Goal: Transaction & Acquisition: Purchase product/service

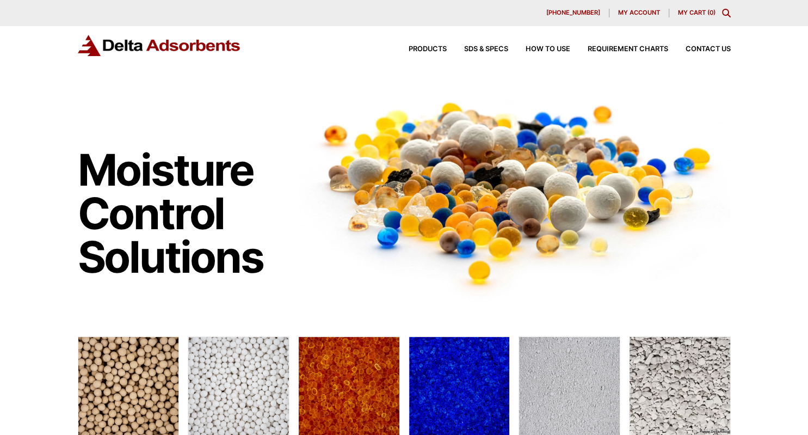
click at [690, 11] on link "My Cart ( 0 )" at bounding box center [697, 13] width 38 height 8
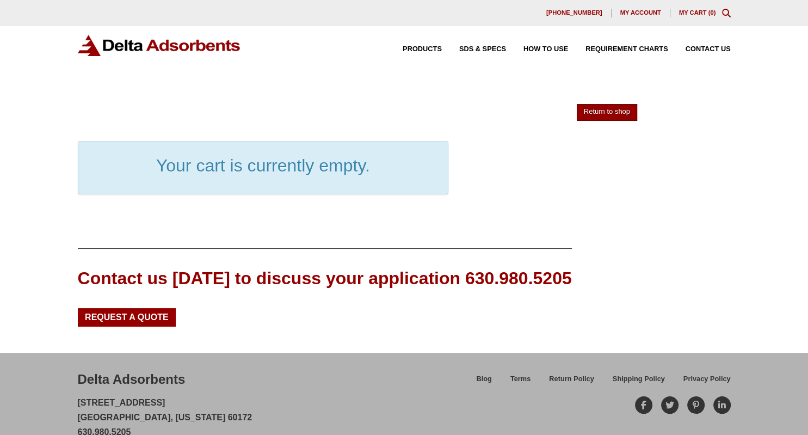
click at [625, 111] on link "Return to shop" at bounding box center [606, 112] width 60 height 17
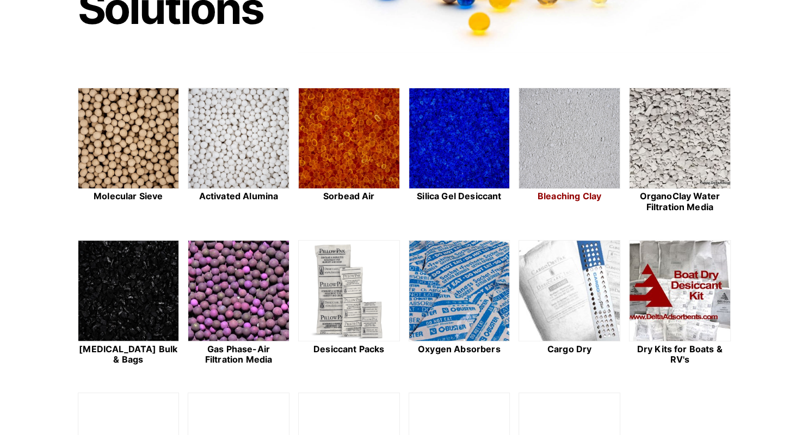
scroll to position [344, 0]
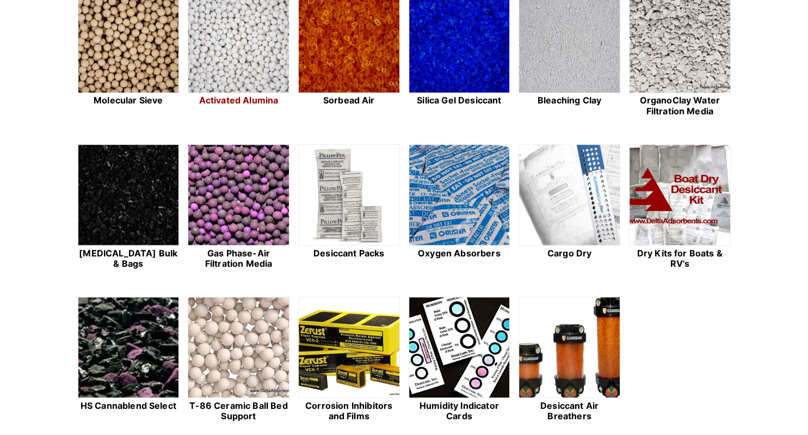
click at [256, 104] on h2 "Activated Alumina" at bounding box center [239, 100] width 102 height 10
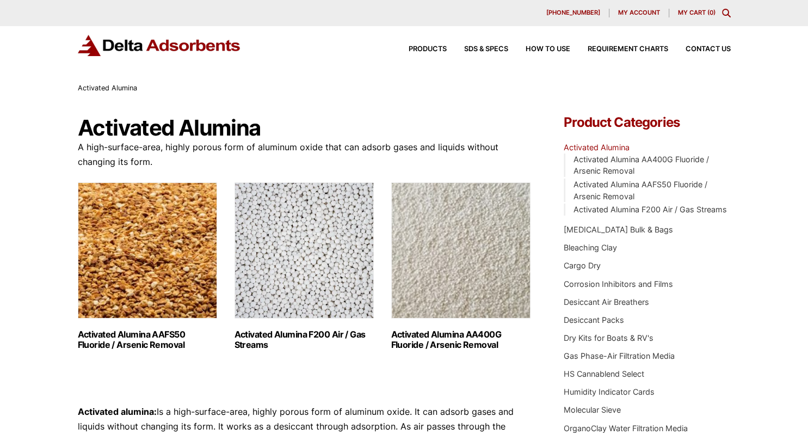
scroll to position [115, 0]
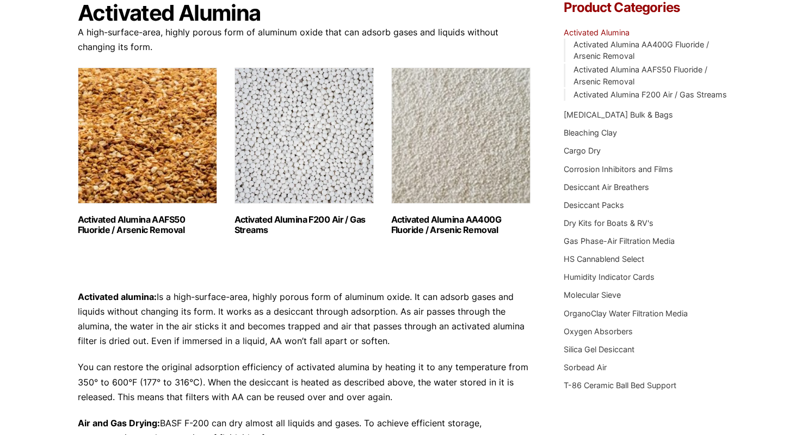
click at [289, 211] on link "Activated Alumina F200 Air / Gas Streams (3)" at bounding box center [303, 151] width 139 height 168
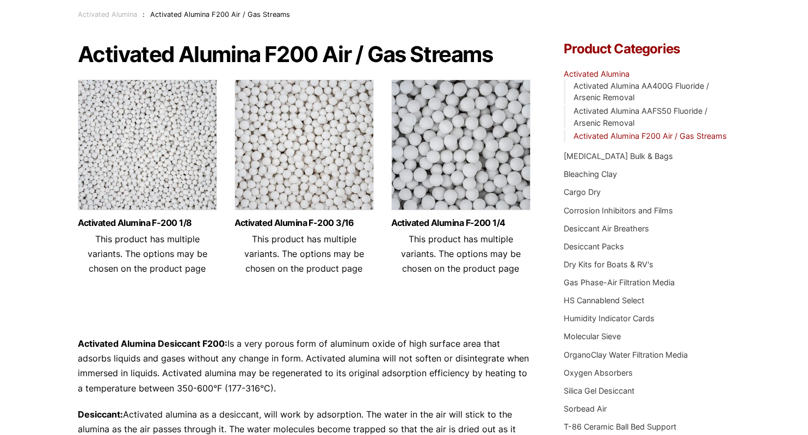
scroll to position [57, 0]
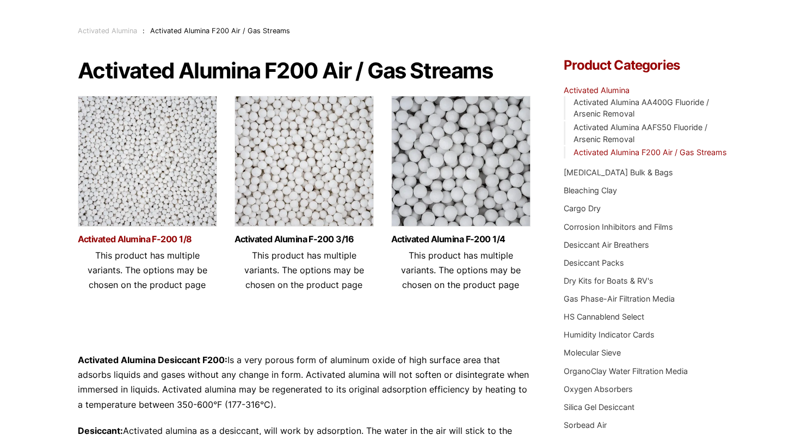
click at [138, 240] on link "Activated Alumina F-200 1/8" at bounding box center [147, 238] width 139 height 9
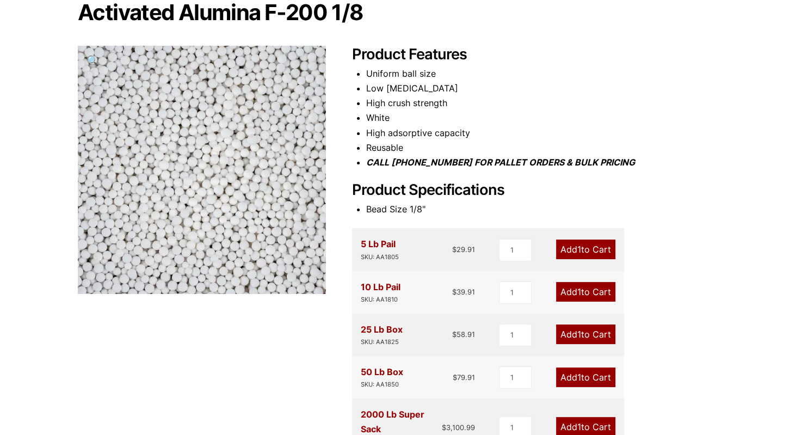
scroll to position [172, 0]
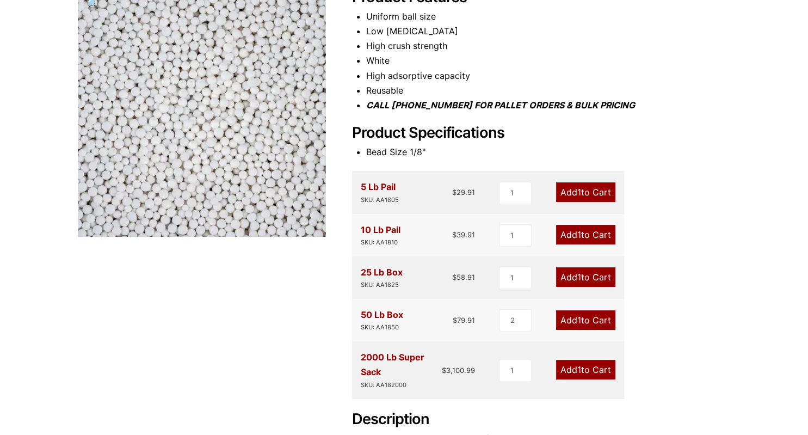
click at [523, 319] on input "2" at bounding box center [515, 319] width 33 height 23
type input "3"
click at [523, 319] on input "3" at bounding box center [514, 319] width 33 height 23
click at [582, 319] on link "Add 3 to Cart" at bounding box center [584, 320] width 61 height 20
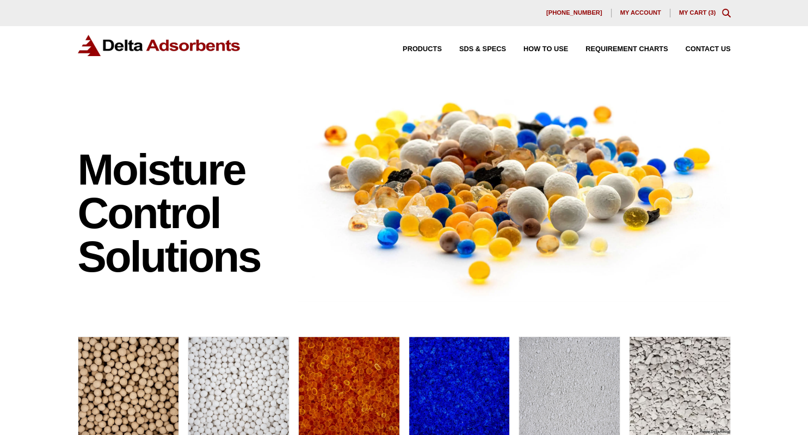
click at [689, 13] on link "My Cart ( 3 )" at bounding box center [697, 12] width 37 height 7
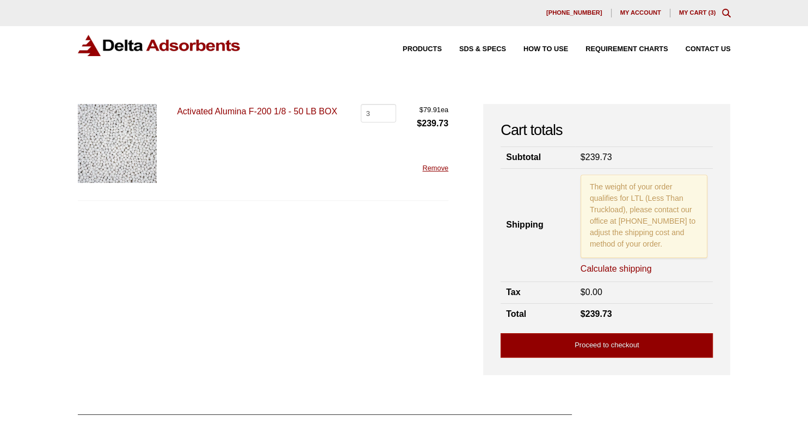
click at [642, 270] on link "Calculate shipping" at bounding box center [615, 269] width 71 height 12
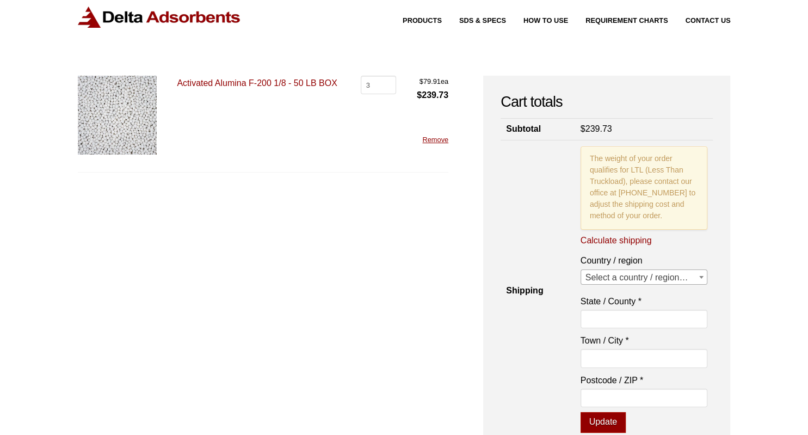
scroll to position [57, 0]
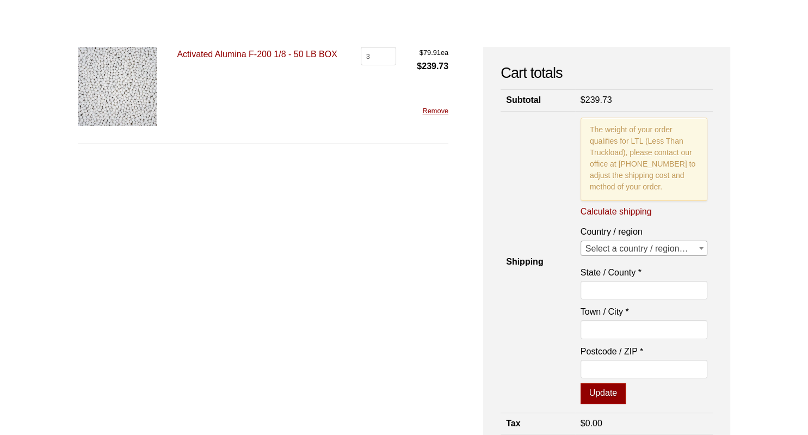
click at [665, 251] on span "Select a country / region…" at bounding box center [644, 248] width 126 height 15
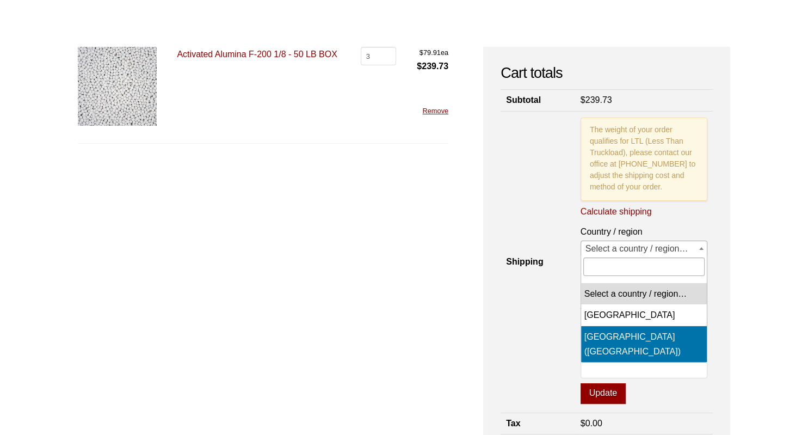
select select "US"
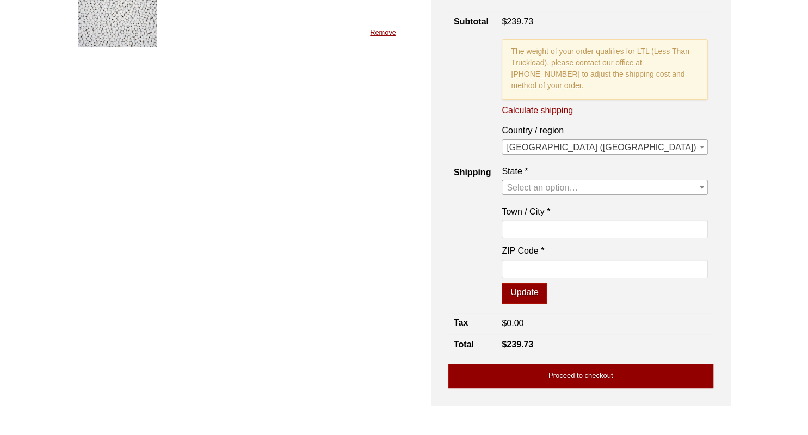
scroll to position [115, 0]
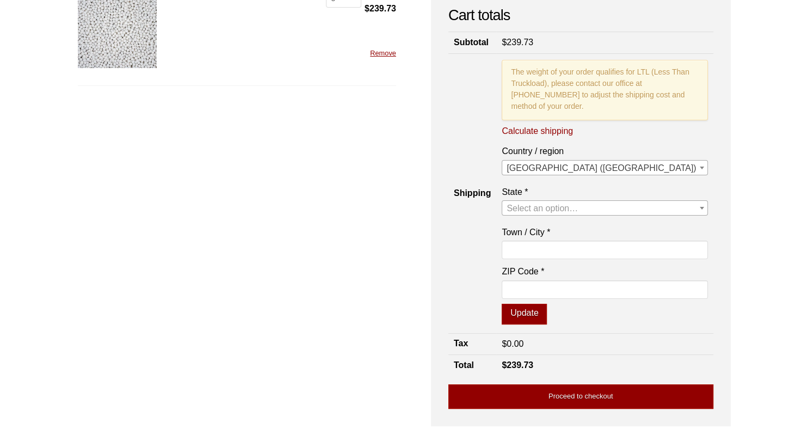
click at [700, 215] on span at bounding box center [701, 208] width 11 height 14
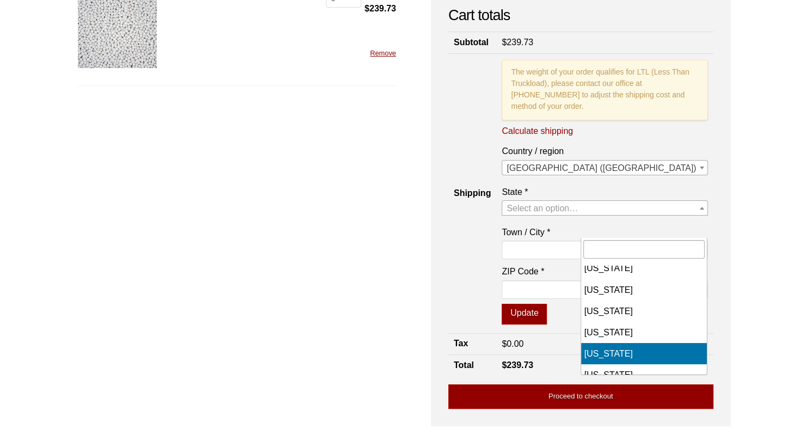
select select "FL"
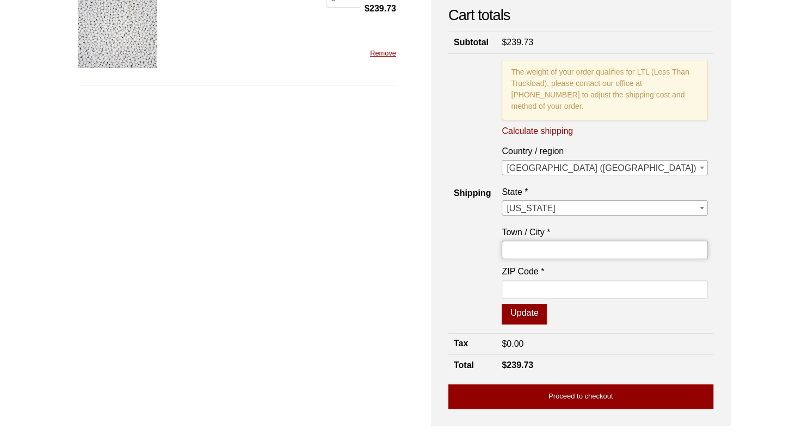
click at [624, 259] on input "Town / City *" at bounding box center [604, 249] width 206 height 18
type input "Tallahassee"
click at [618, 299] on input "ZIP Code *" at bounding box center [604, 289] width 206 height 18
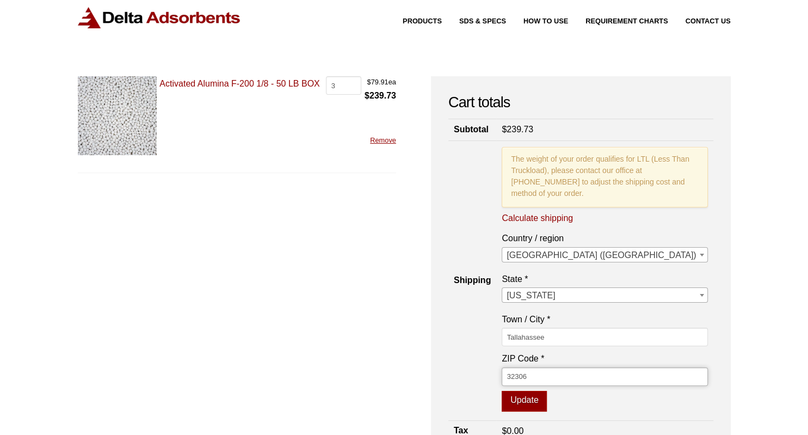
scroll to position [57, 0]
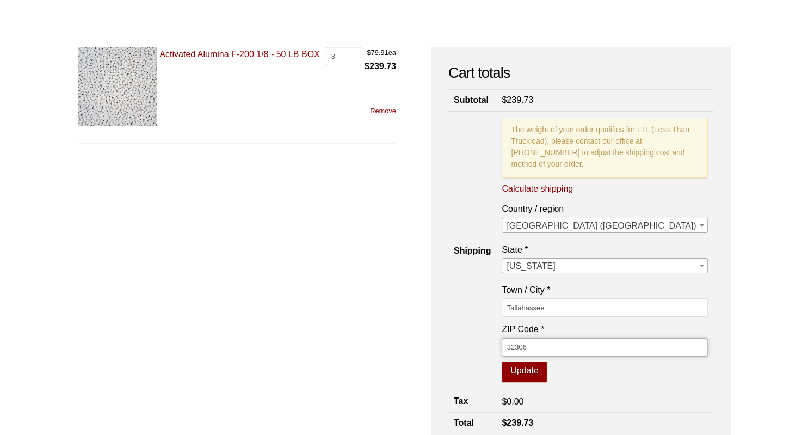
type input "32306"
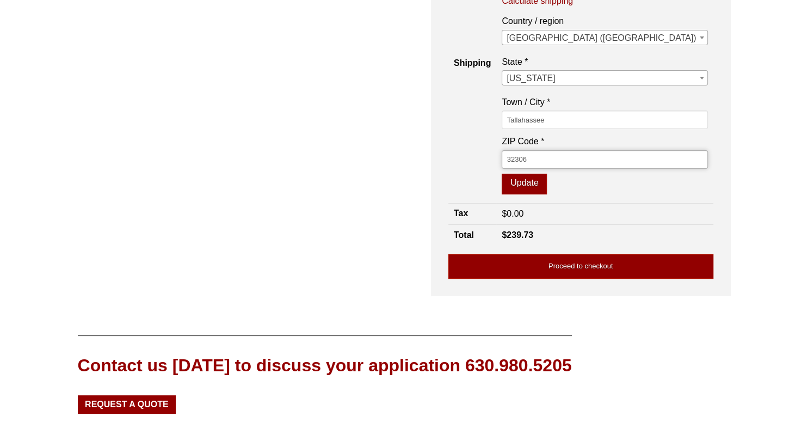
scroll to position [244, 0]
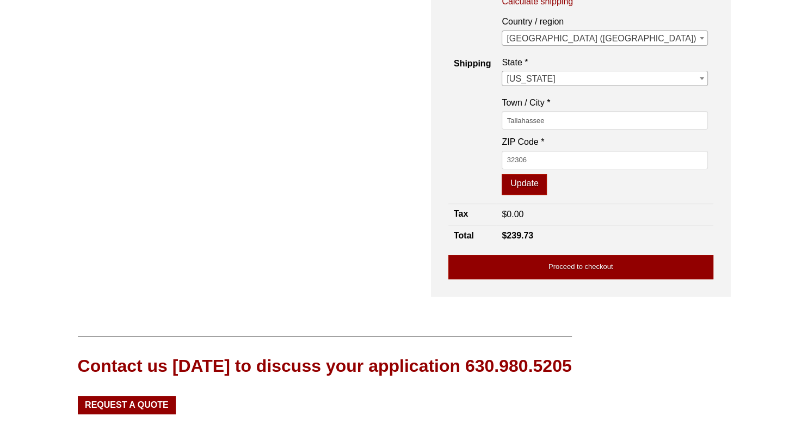
drag, startPoint x: 88, startPoint y: 460, endPoint x: 26, endPoint y: 38, distance: 426.5
click at [661, 279] on link "Proceed to checkout" at bounding box center [580, 267] width 265 height 24
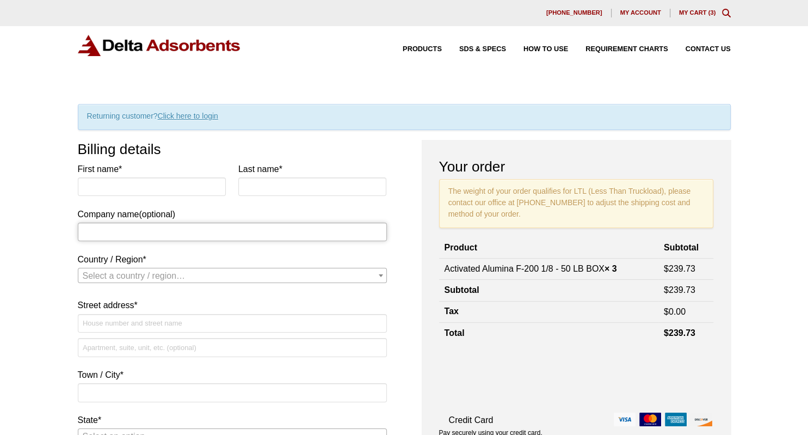
click at [157, 231] on input "Company name (optional)" at bounding box center [232, 231] width 309 height 18
click at [174, 191] on input "First name *" at bounding box center [152, 186] width 148 height 18
type input "[PERSON_NAME]"
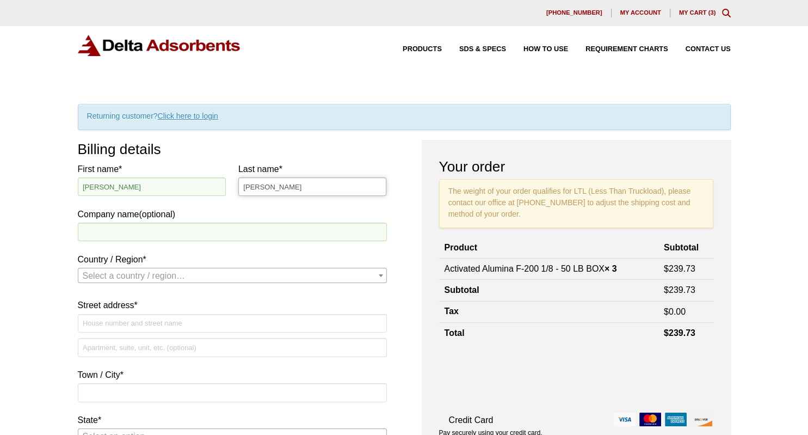
type input "[PERSON_NAME]"
click at [178, 228] on input "Company name (optional)" at bounding box center [232, 231] width 309 height 18
type input "FSU Nuclear Physics"
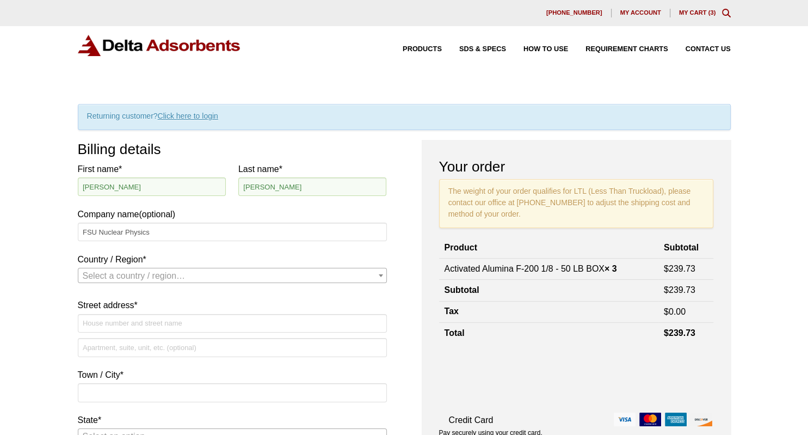
click at [214, 273] on span "Select a country / region…" at bounding box center [232, 275] width 308 height 15
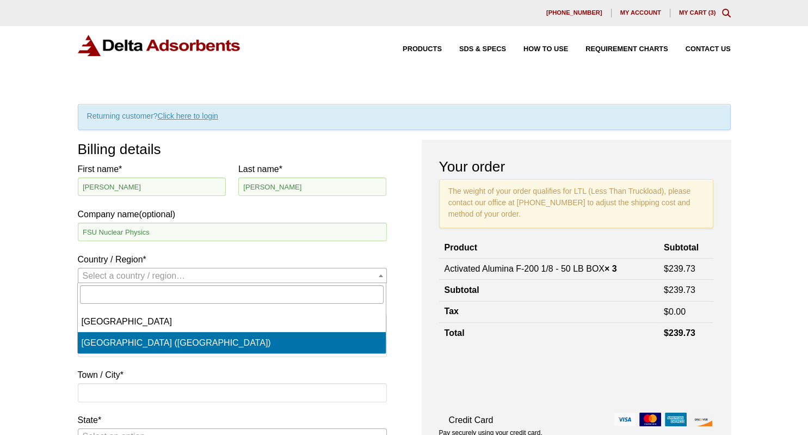
select select "US"
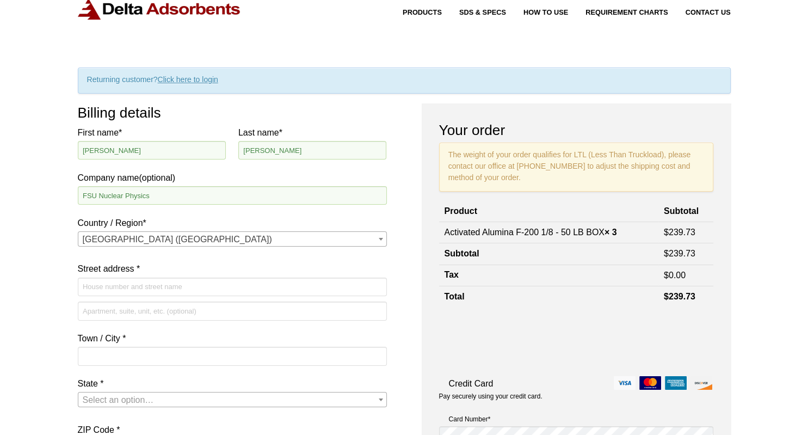
scroll to position [57, 0]
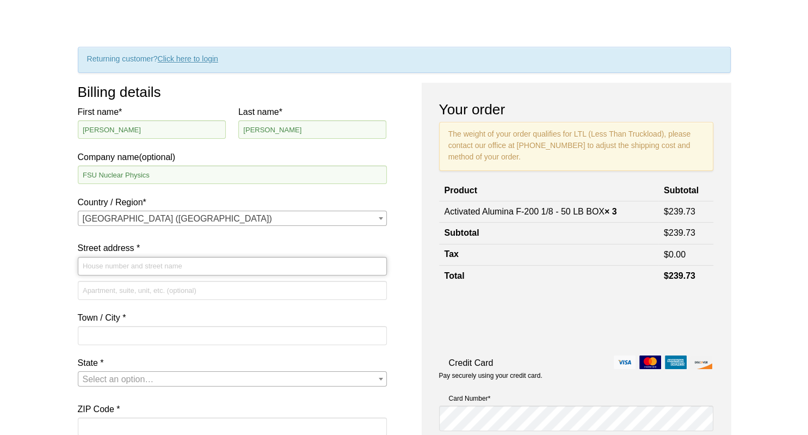
click at [106, 268] on input "Street address *" at bounding box center [232, 266] width 309 height 18
type input "1060 Atomic Way"
click at [104, 292] on input "Apartment, suite, unit, etc. (optional)" at bounding box center [232, 290] width 309 height 18
type input "45"
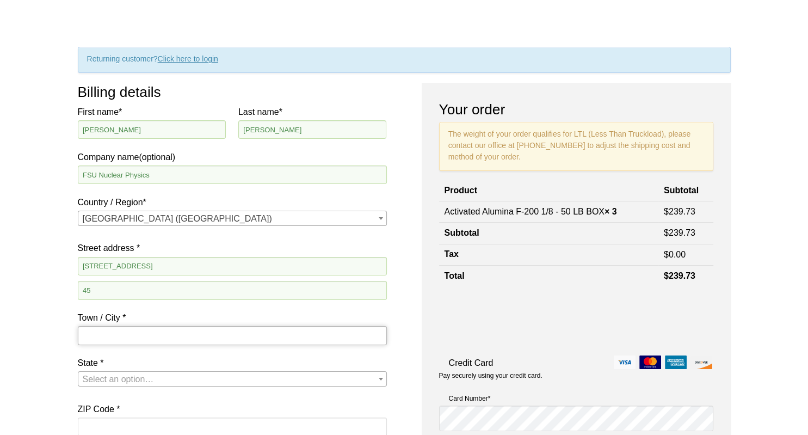
click at [114, 340] on input "Town / City *" at bounding box center [232, 335] width 309 height 18
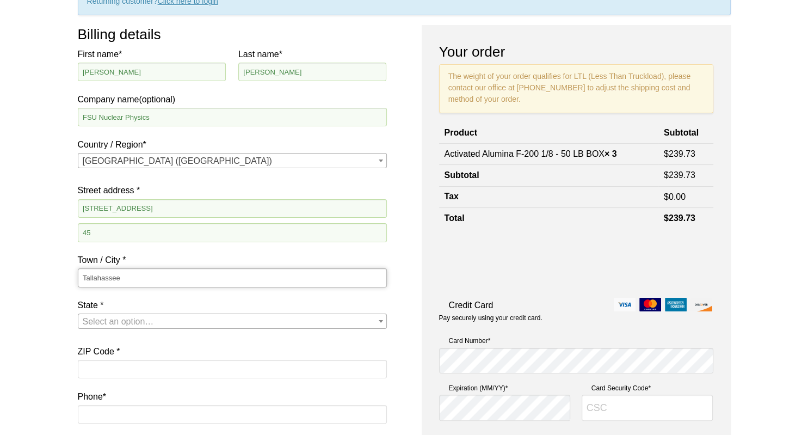
type input "Tallahassee"
click at [134, 321] on span "Select an option…" at bounding box center [118, 321] width 71 height 9
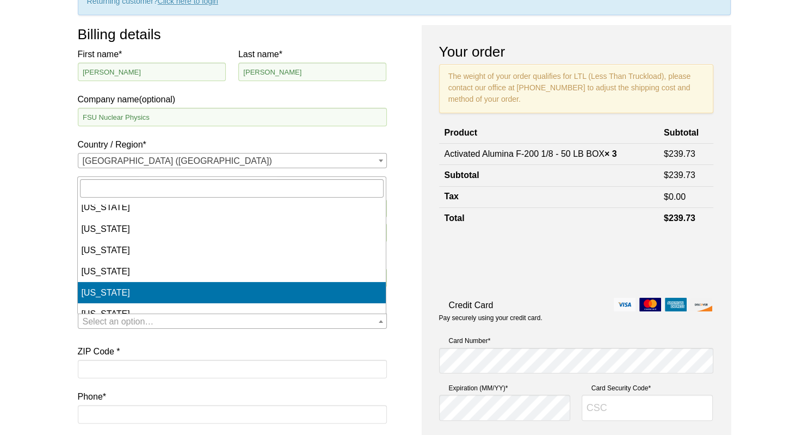
select select "FL"
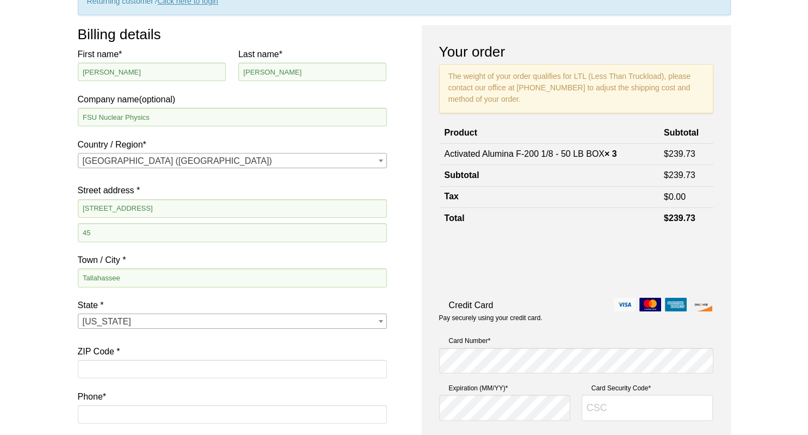
scroll to position [230, 0]
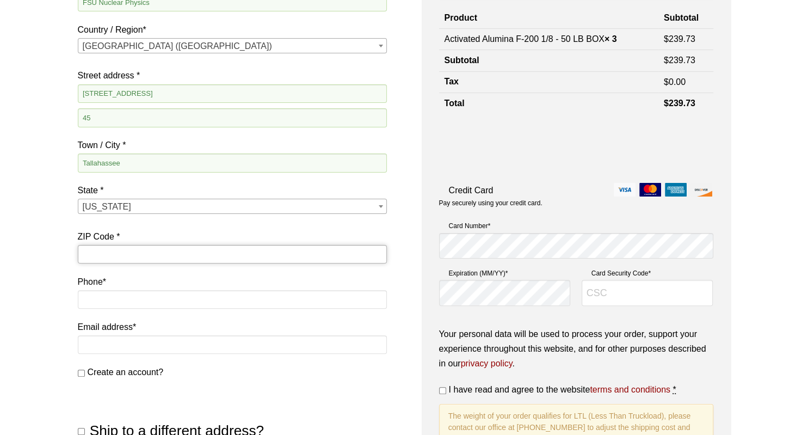
click at [159, 252] on input "ZIP Code *" at bounding box center [232, 254] width 309 height 18
type input "32306"
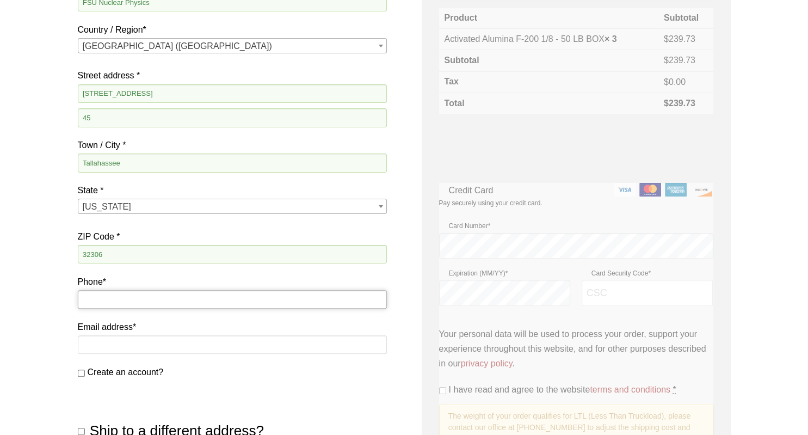
click at [86, 302] on input "Phone *" at bounding box center [232, 299] width 309 height 18
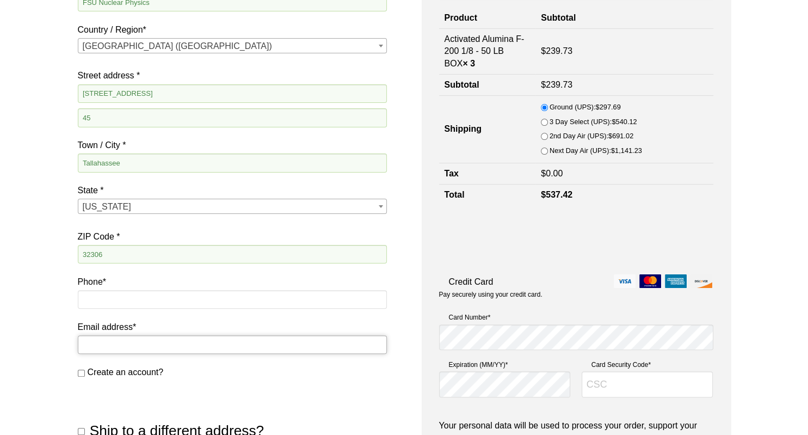
click at [156, 342] on input "Email address *" at bounding box center [232, 344] width 309 height 18
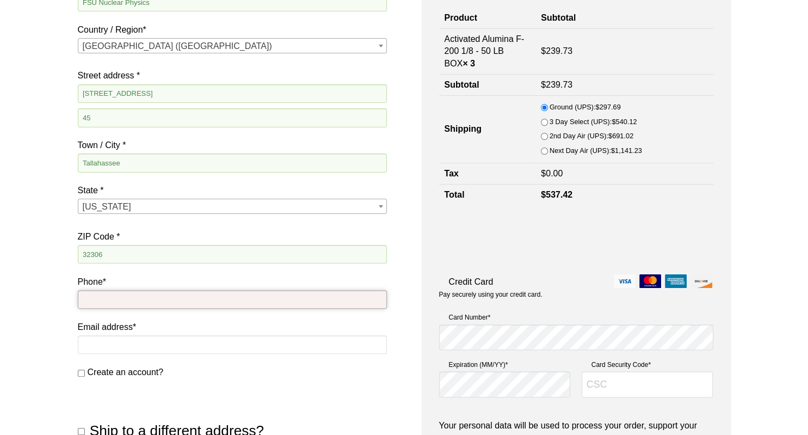
click at [139, 296] on input "Phone *" at bounding box center [232, 299] width 309 height 18
click at [138, 299] on input "Phone *" at bounding box center [232, 299] width 309 height 18
click at [38, 315] on div "Our website has detected that you are using an outdated browser that will preve…" at bounding box center [404, 312] width 808 height 1084
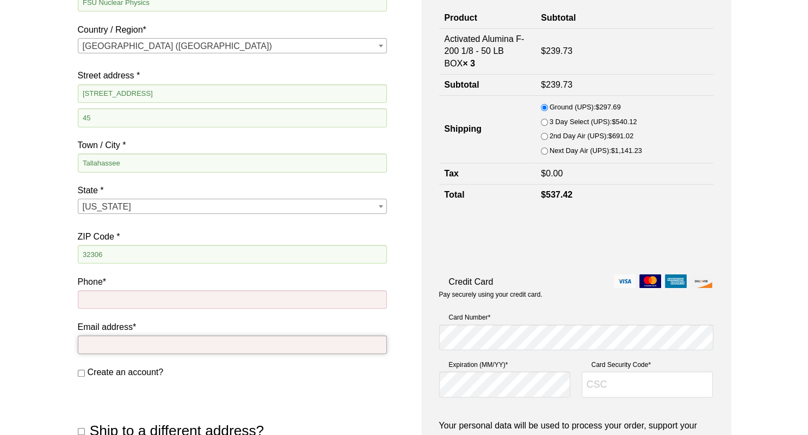
click at [97, 347] on input "Email address *" at bounding box center [232, 344] width 309 height 18
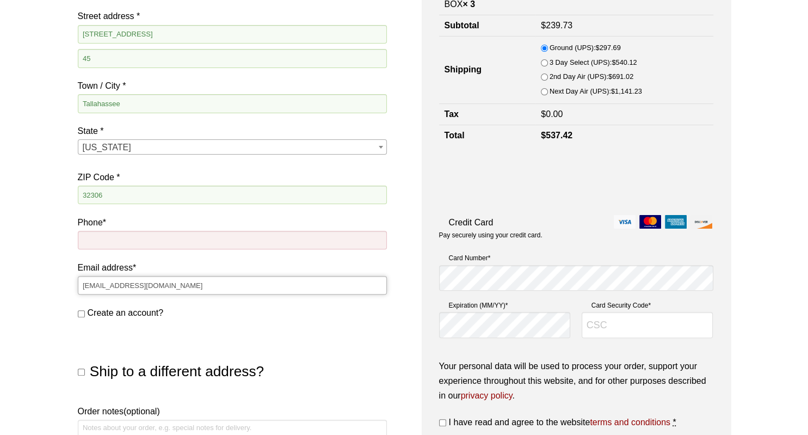
scroll to position [344, 0]
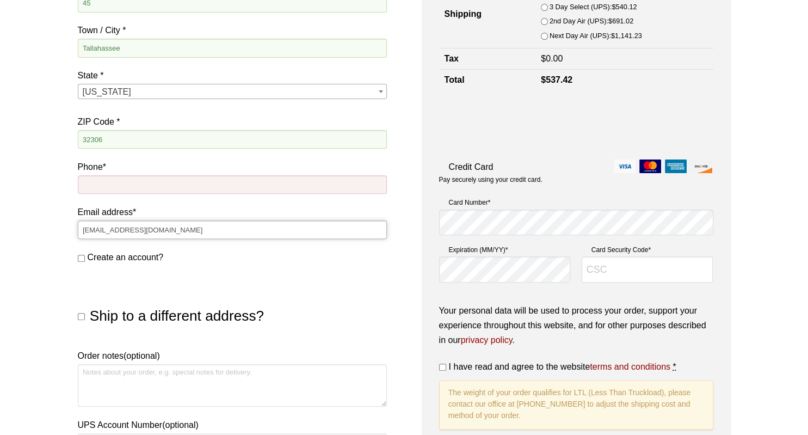
type input "emr16b@fsu.edu"
click at [227, 182] on input "Phone *" at bounding box center [232, 184] width 309 height 18
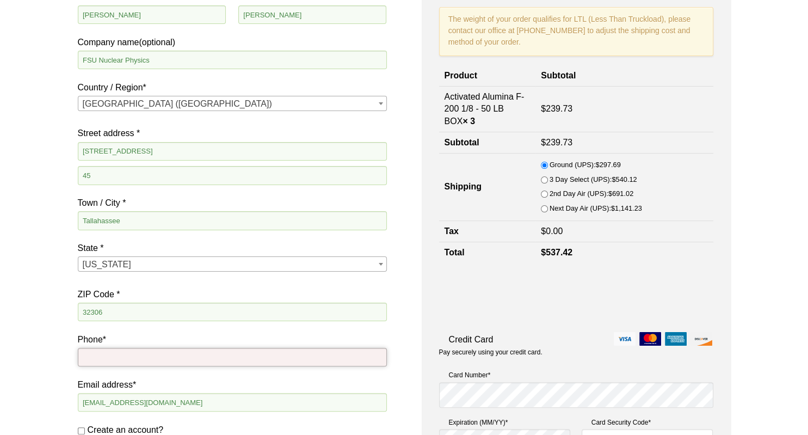
scroll to position [230, 0]
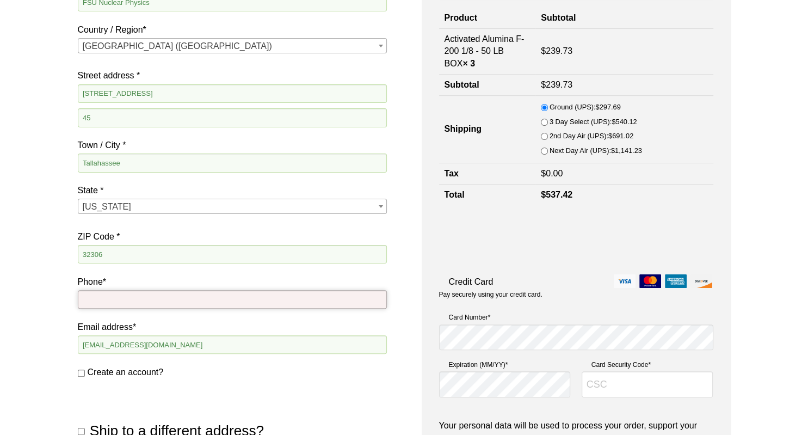
click at [199, 303] on input "Phone *" at bounding box center [232, 299] width 309 height 18
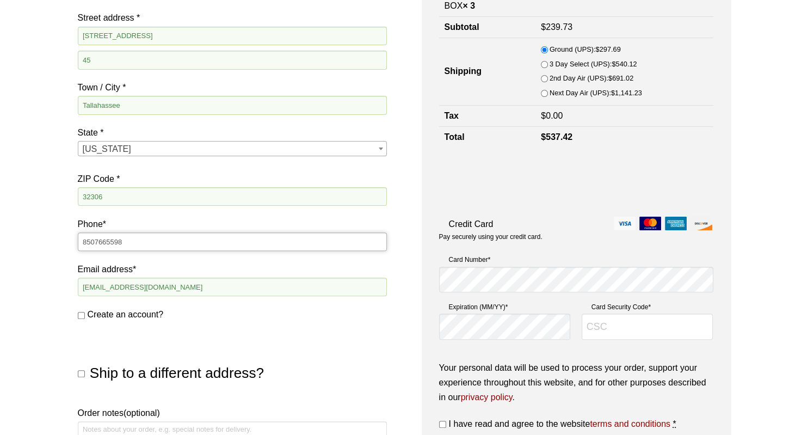
type input "8507665598"
click at [206, 339] on div "Ship to a different address? First name * Last name * Company name (optional) C…" at bounding box center [232, 358] width 309 height 60
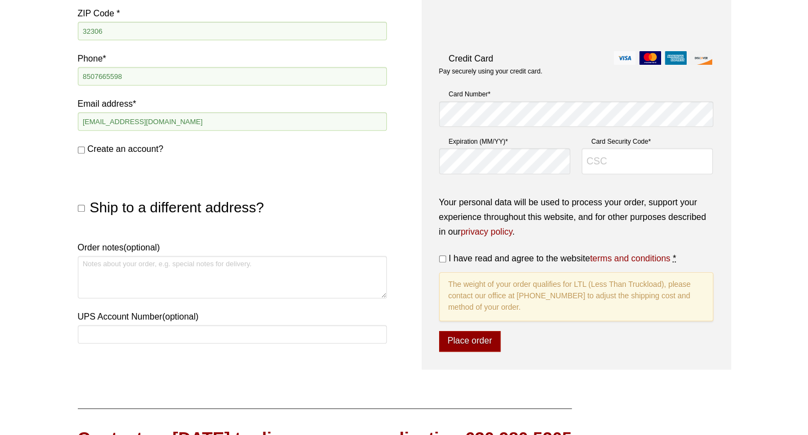
scroll to position [459, 0]
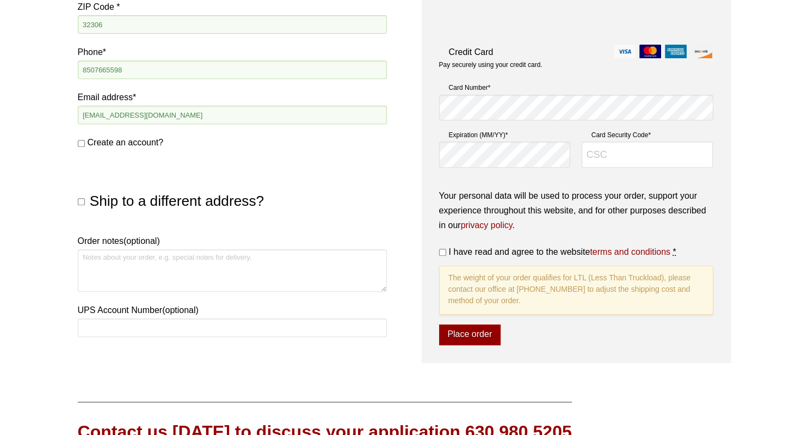
click at [80, 201] on input "Ship to a different address?" at bounding box center [81, 201] width 7 height 7
checkbox input "true"
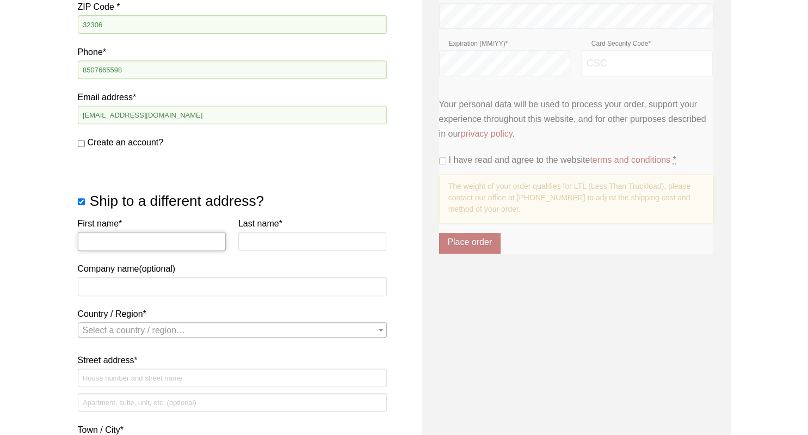
click at [121, 237] on input "First name *" at bounding box center [152, 241] width 148 height 18
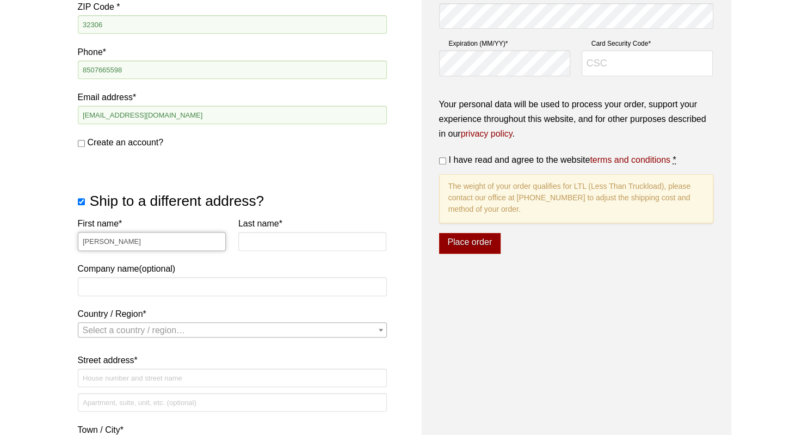
type input "Ethan"
type input "Rodriguez"
click at [171, 288] on input "Company name (optional)" at bounding box center [232, 286] width 309 height 18
type input "FSU Nuclear Physics"
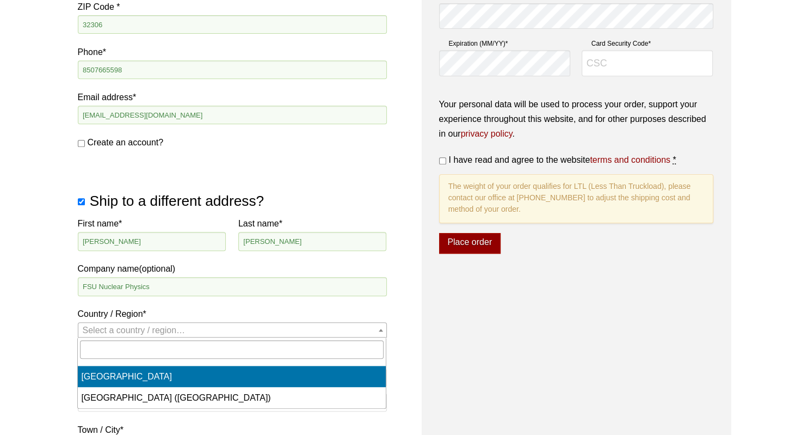
click at [195, 332] on span "Select a country / region…" at bounding box center [232, 329] width 308 height 15
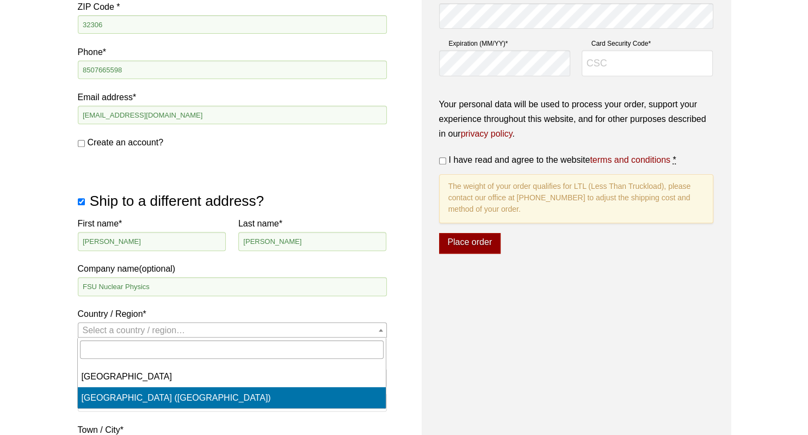
select select "US"
select select "FL"
select select "US"
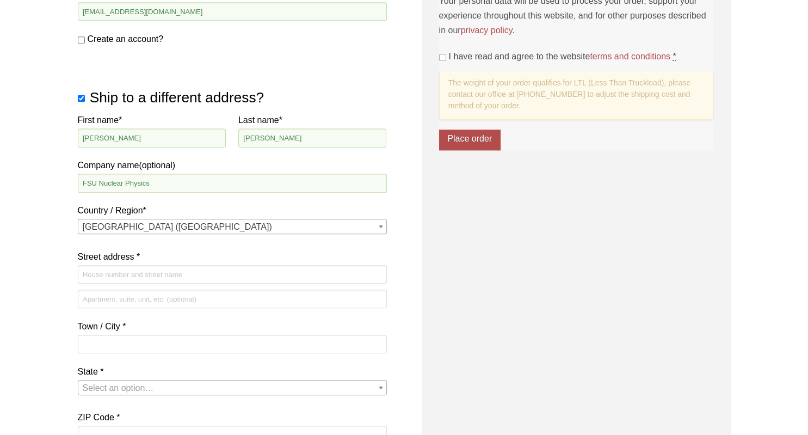
scroll to position [631, 0]
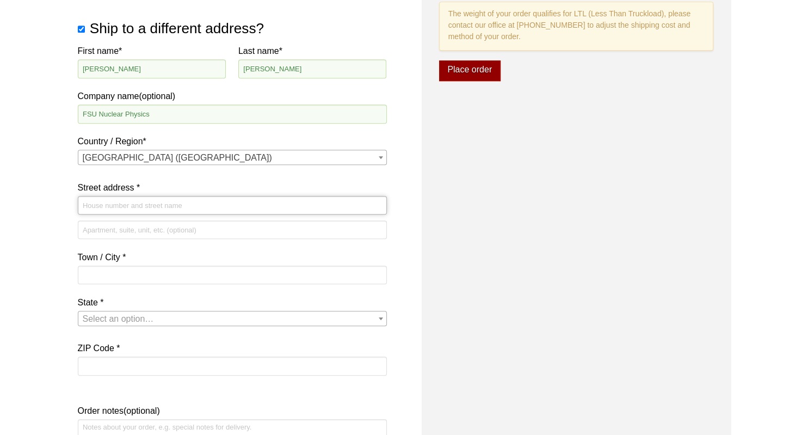
click at [127, 206] on input "Street address *" at bounding box center [232, 205] width 309 height 18
type input "1060 Atomic Way"
click at [125, 226] on input "Apartment, suite, unit, etc. (optional)" at bounding box center [232, 229] width 309 height 18
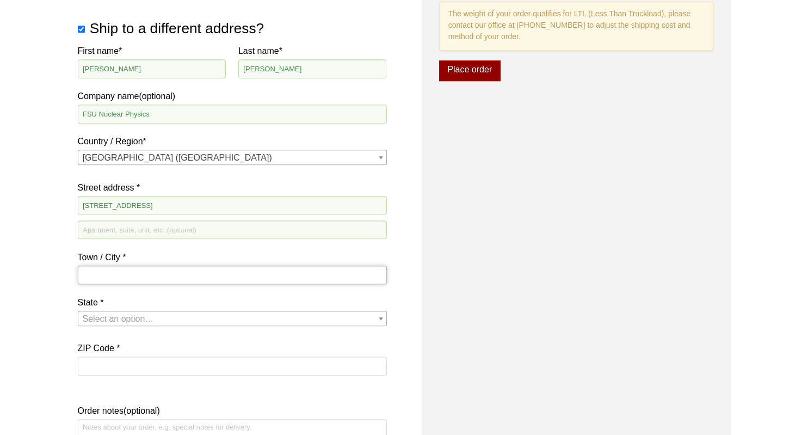
click at [134, 272] on input "Town / City *" at bounding box center [232, 274] width 309 height 18
type input "Tallahassee"
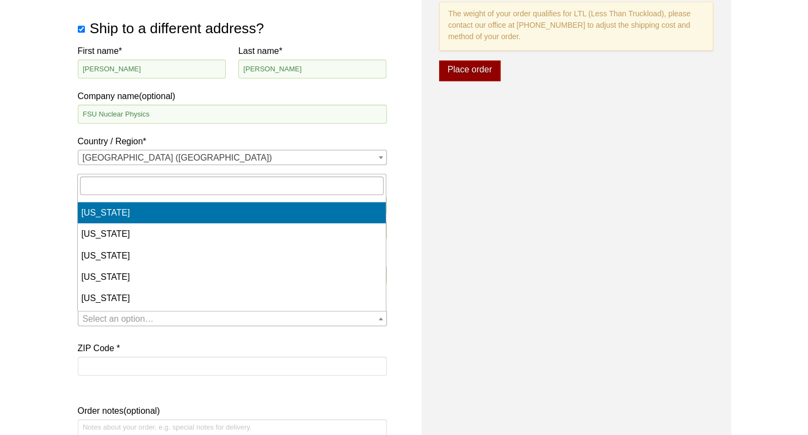
click at [141, 316] on span "Select an option…" at bounding box center [118, 318] width 71 height 9
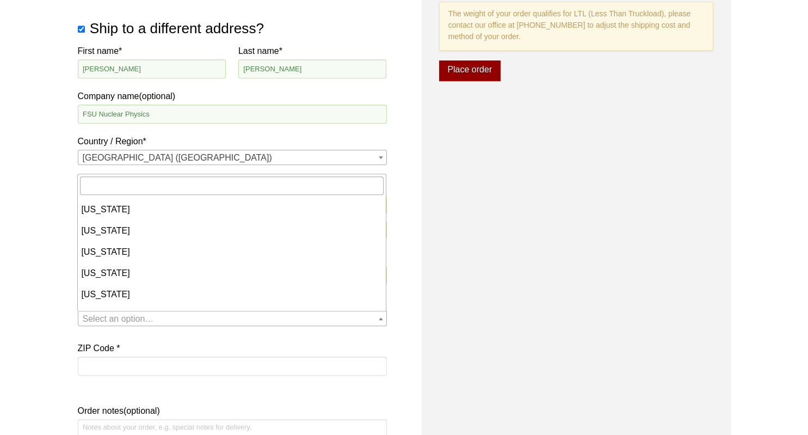
scroll to position [172, 0]
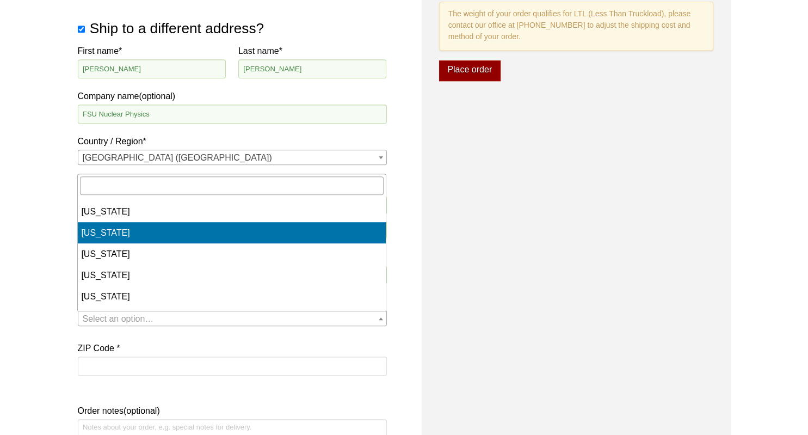
select select "FL"
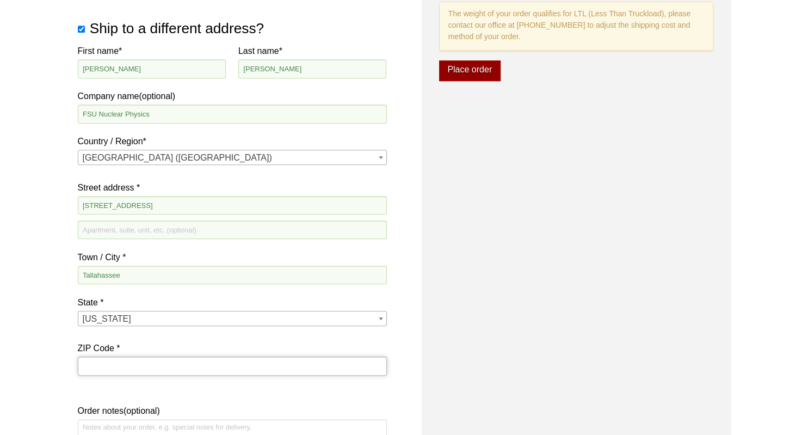
click at [115, 358] on input "ZIP Code *" at bounding box center [232, 365] width 309 height 18
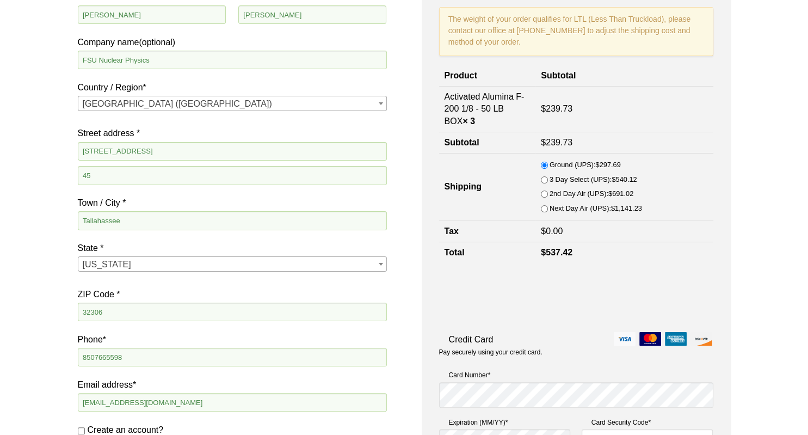
type input "32306"
drag, startPoint x: 148, startPoint y: 151, endPoint x: 78, endPoint y: 150, distance: 70.2
click at [79, 159] on input "1060 Atomic Way" at bounding box center [232, 151] width 309 height 18
type input "282 Champion's Way"
drag, startPoint x: 55, startPoint y: 187, endPoint x: 59, endPoint y: 181, distance: 6.6
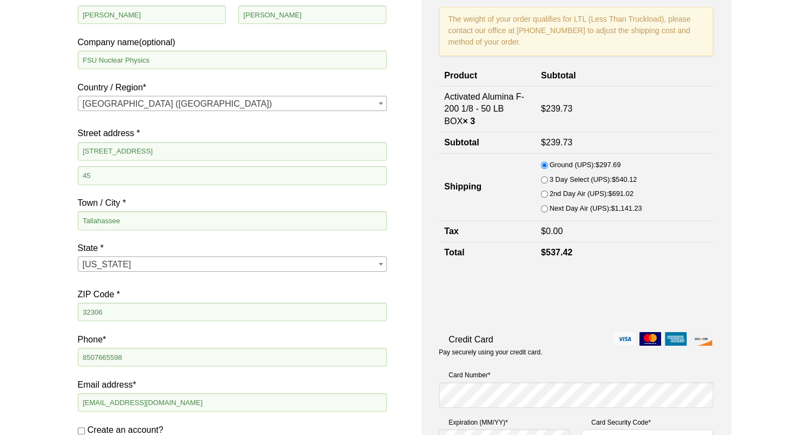
click at [111, 177] on input "45" at bounding box center [232, 175] width 309 height 18
click at [123, 219] on input "Tallahassee" at bounding box center [232, 220] width 309 height 18
click at [114, 175] on input "45" at bounding box center [232, 175] width 309 height 18
drag, startPoint x: 145, startPoint y: 173, endPoint x: 79, endPoint y: 175, distance: 65.3
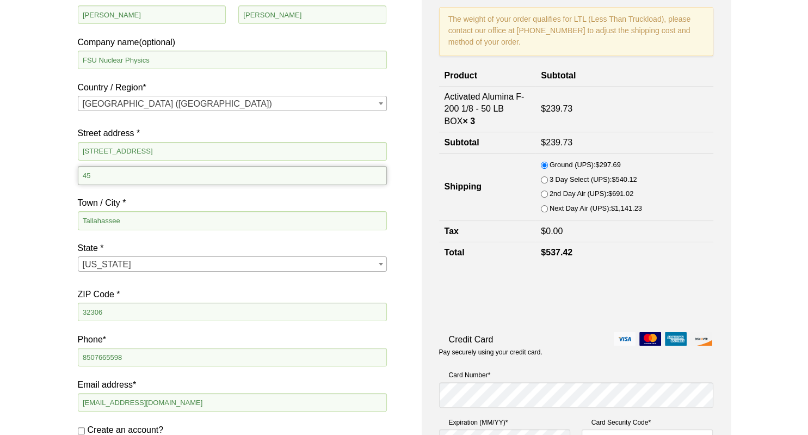
click at [79, 175] on input "45" at bounding box center [232, 175] width 309 height 18
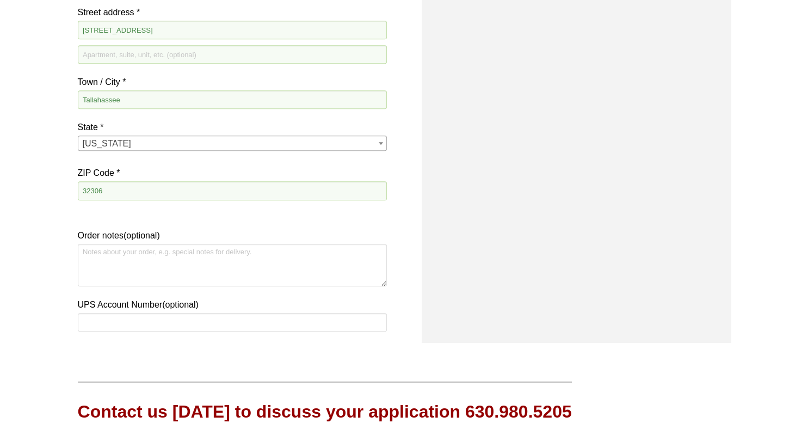
scroll to position [861, 0]
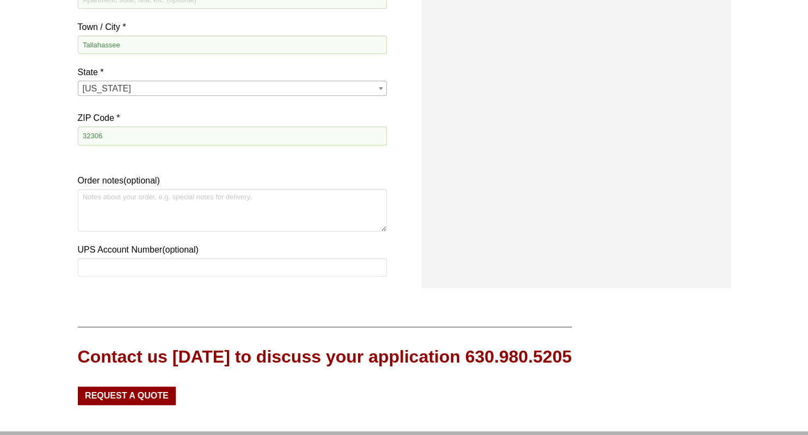
type input "Univ. Ctr. A1400"
click at [137, 199] on textarea "Order notes (optional)" at bounding box center [232, 210] width 309 height 42
click at [90, 197] on textarea "Liftgate needed, no loading dock at building." at bounding box center [232, 210] width 309 height 42
type textarea "Lift gate needed, no loading dock at building."
click at [146, 262] on input "UPS Account Number (optional)" at bounding box center [232, 267] width 309 height 18
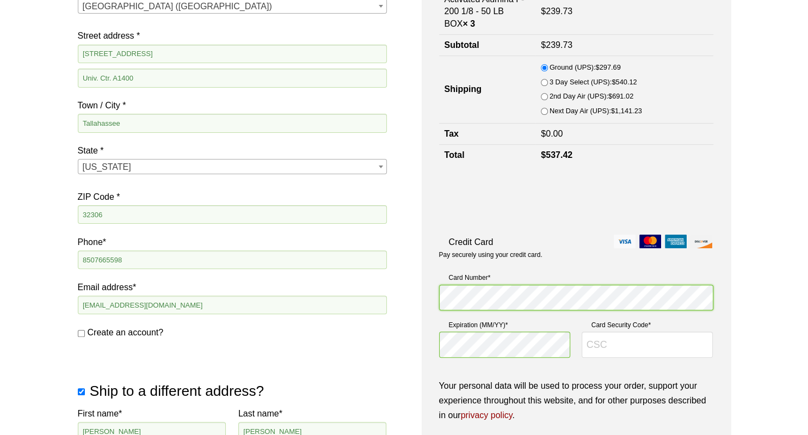
scroll to position [287, 0]
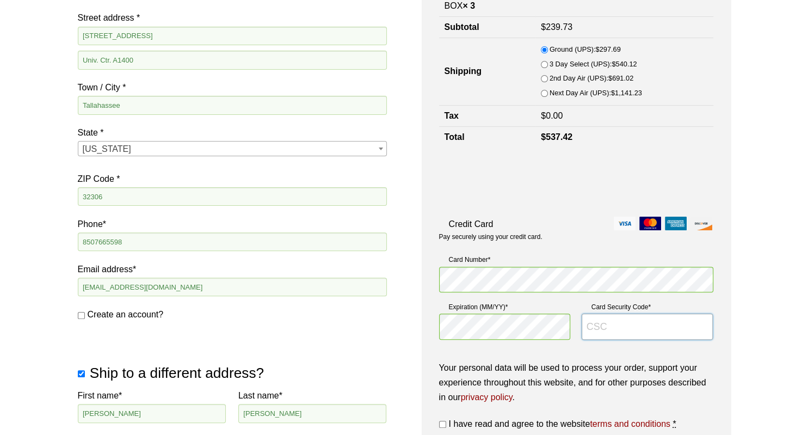
click at [623, 328] on input "Card Security Code *" at bounding box center [647, 326] width 132 height 26
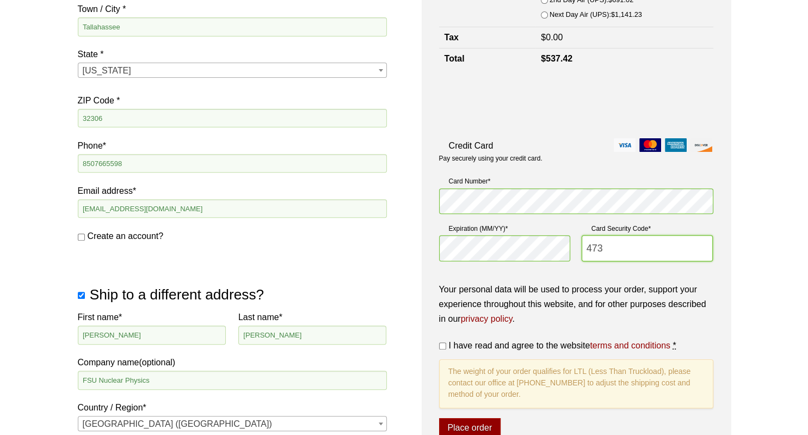
scroll to position [459, 0]
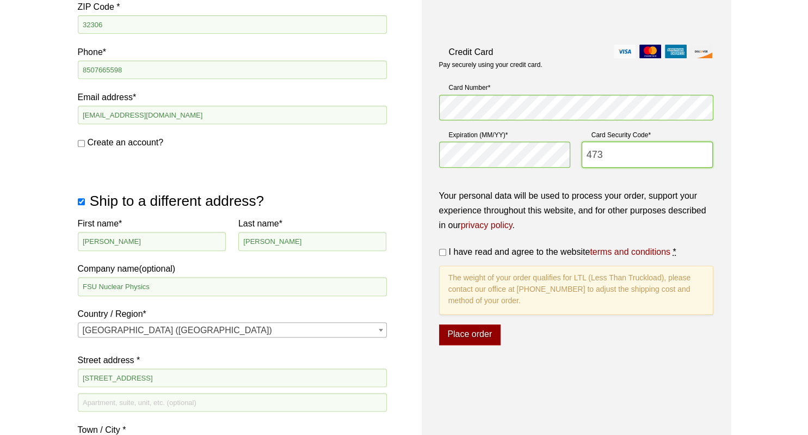
type input "473"
click at [442, 253] on input "I have read and agree to the website terms and conditions *" at bounding box center [442, 252] width 7 height 7
checkbox input "true"
click at [451, 336] on button "Place order" at bounding box center [469, 334] width 61 height 21
